Goal: Task Accomplishment & Management: Complete application form

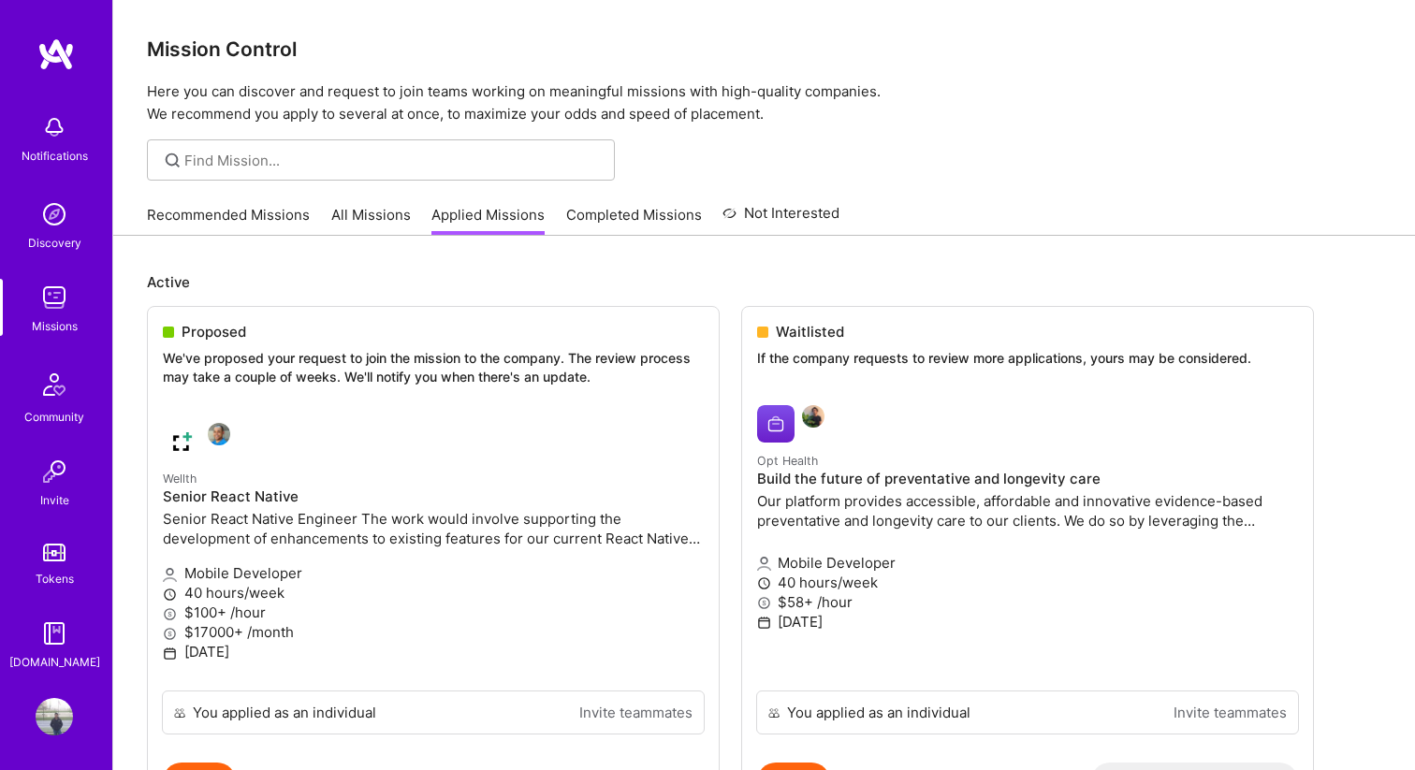
scroll to position [12, 0]
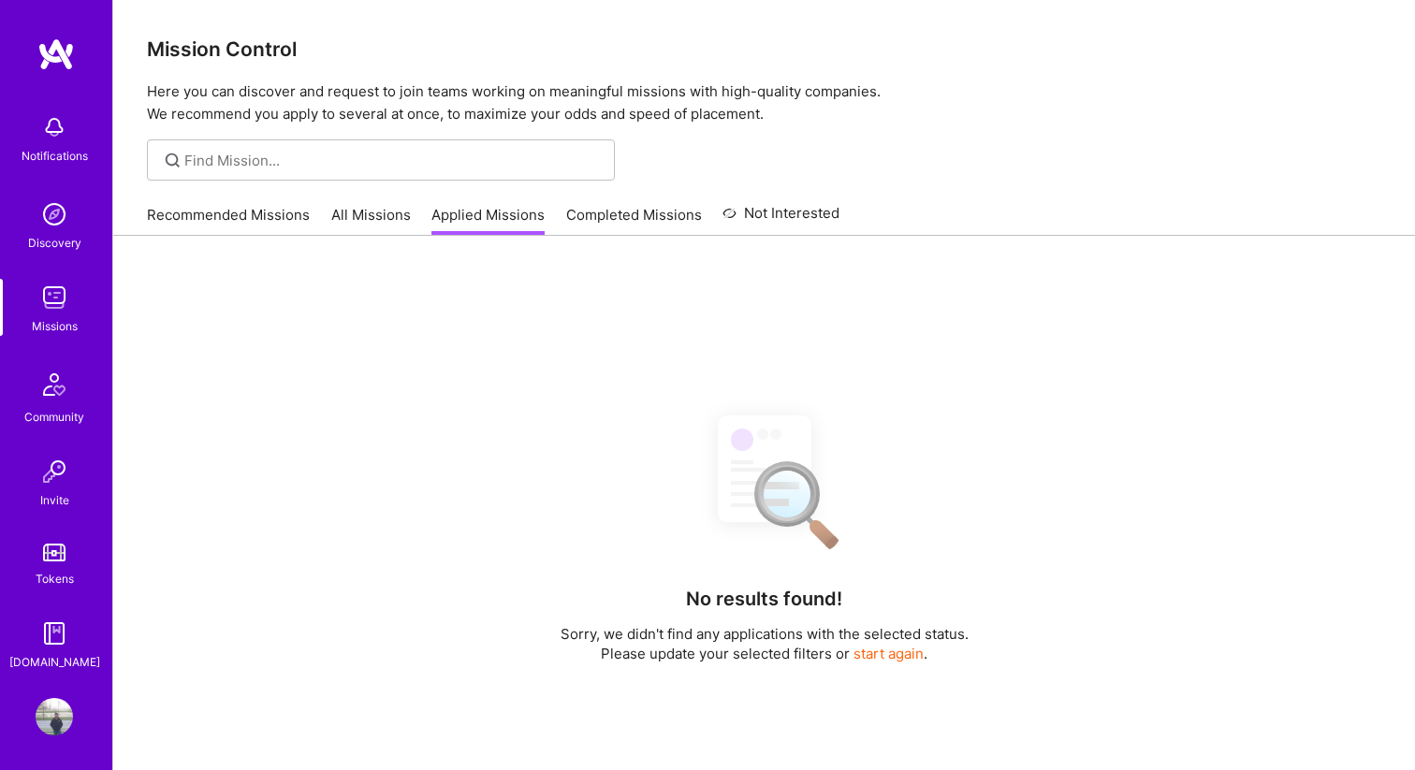
scroll to position [12, 0]
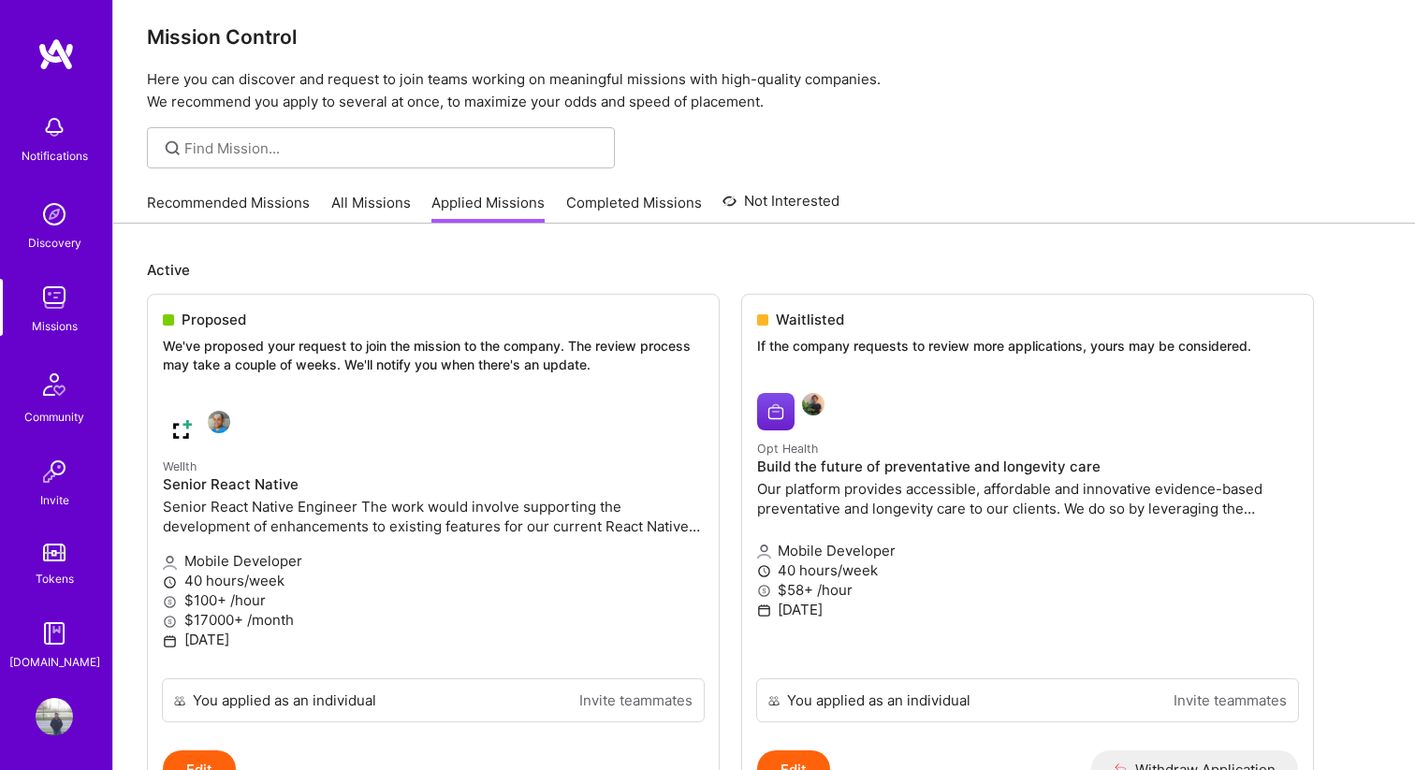
click at [382, 208] on link "All Missions" at bounding box center [371, 208] width 80 height 31
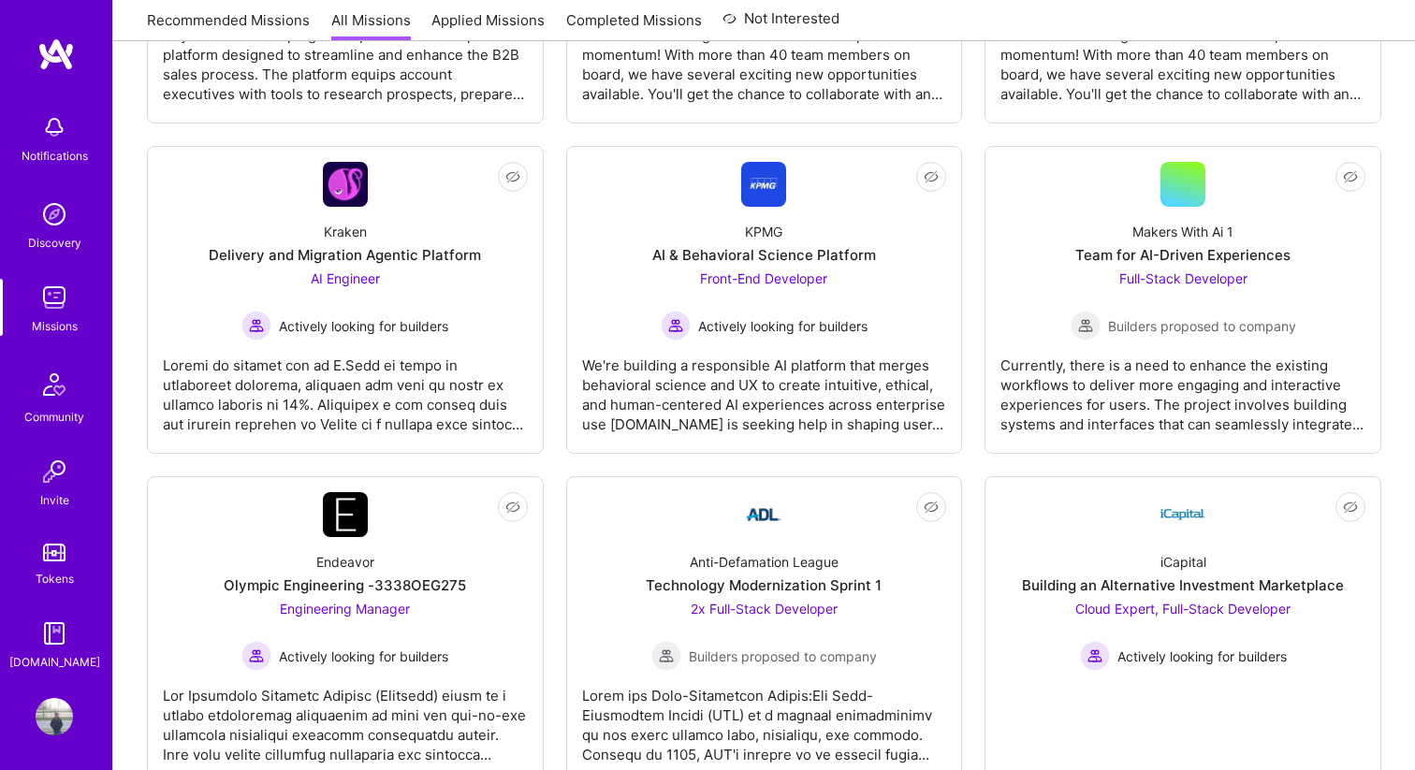
scroll to position [5405, 0]
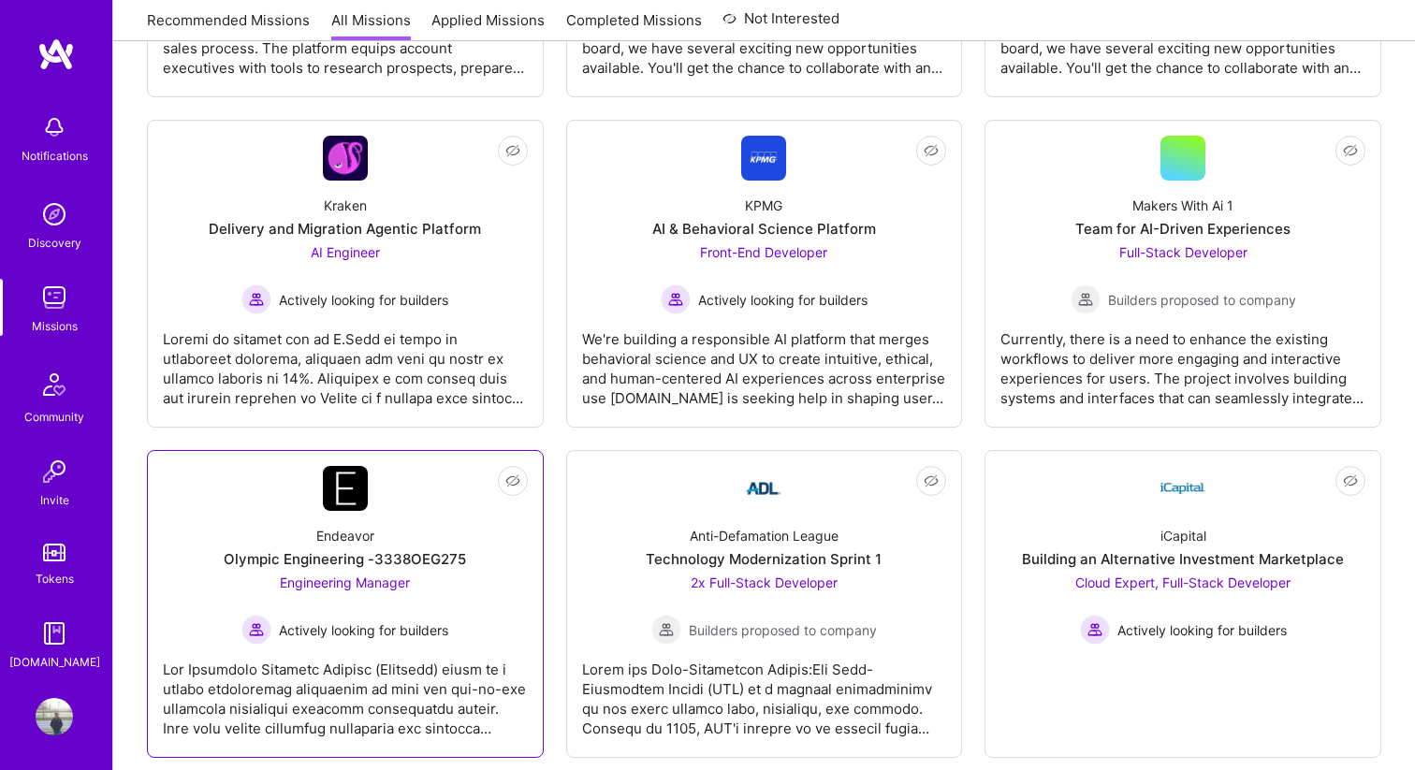
click at [432, 584] on div "Engineering Manager Actively looking for builders" at bounding box center [344, 609] width 207 height 72
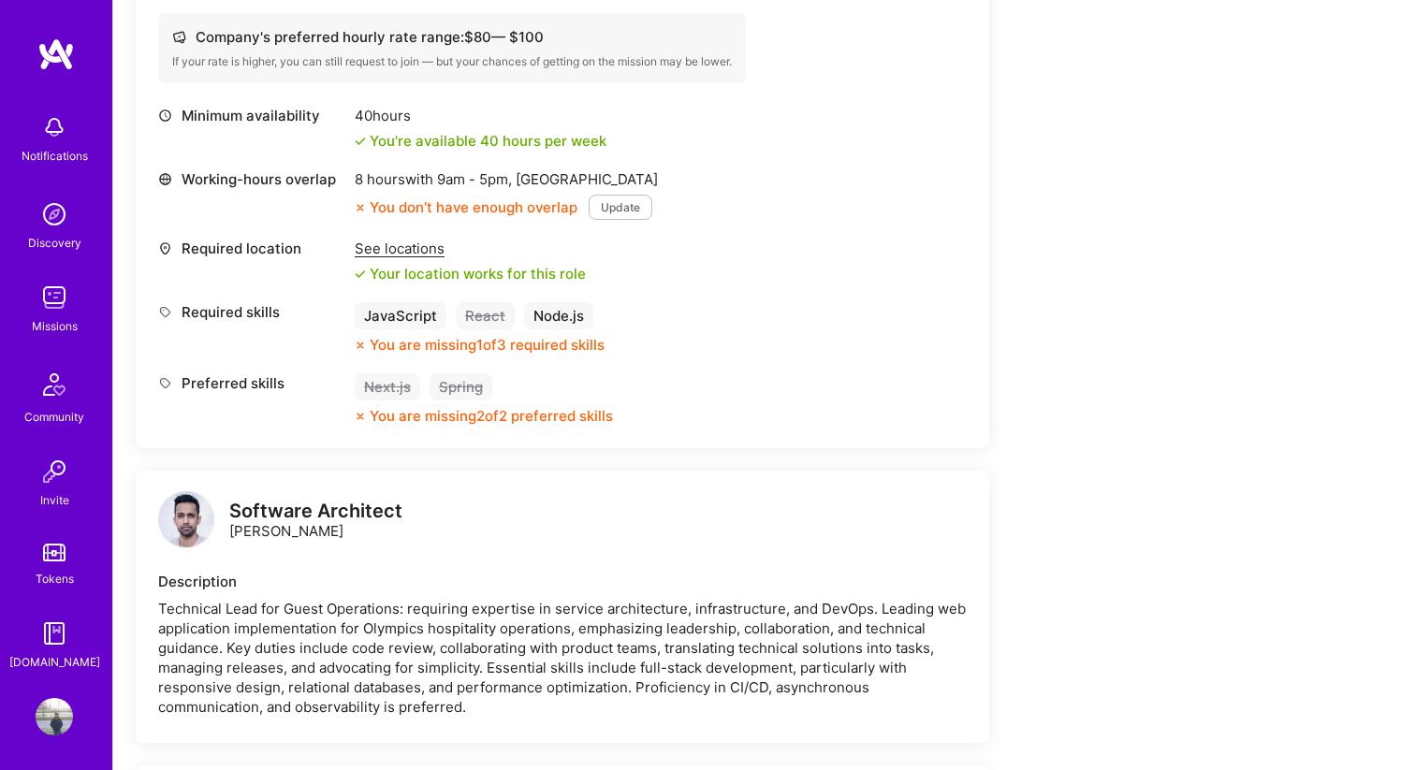
scroll to position [760, 0]
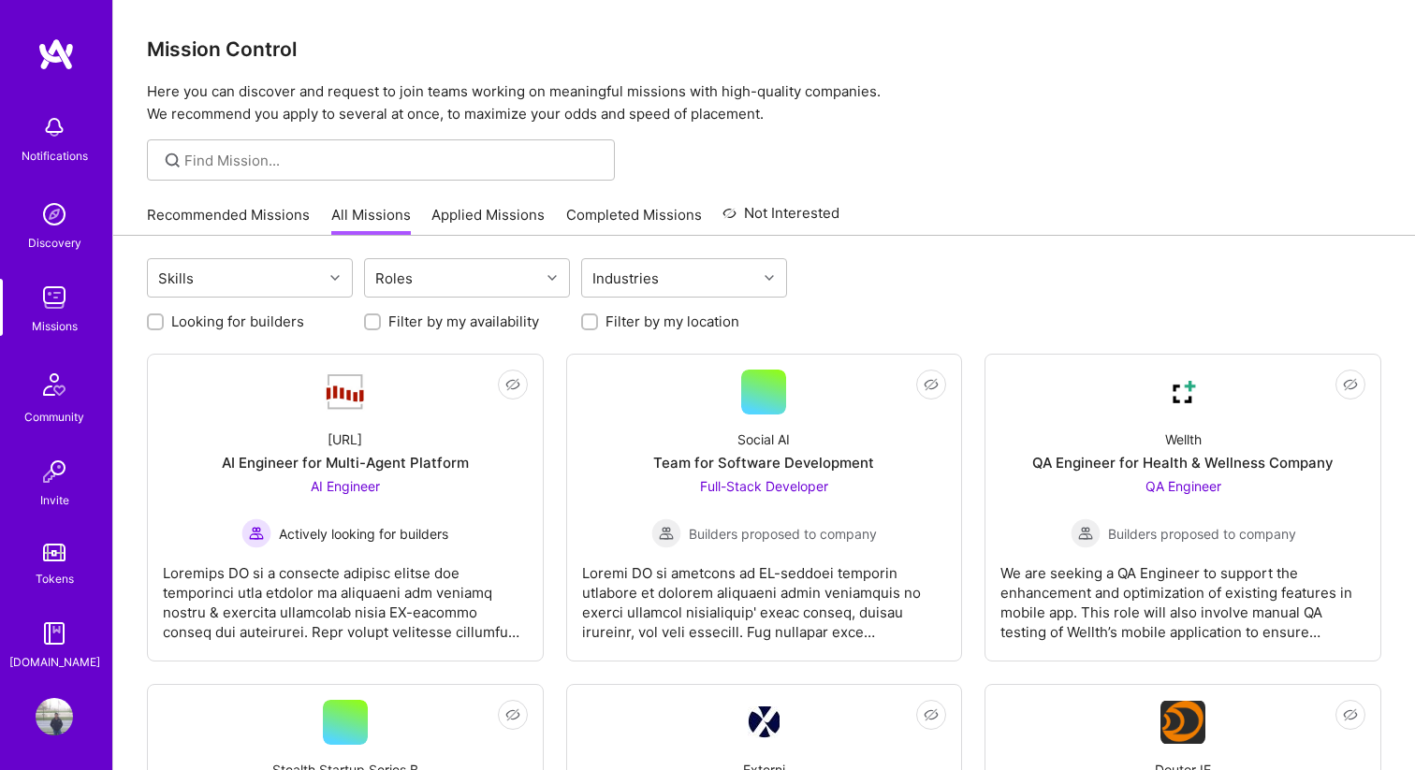
click at [43, 57] on img at bounding box center [55, 54] width 37 height 34
